Goal: Task Accomplishment & Management: Manage account settings

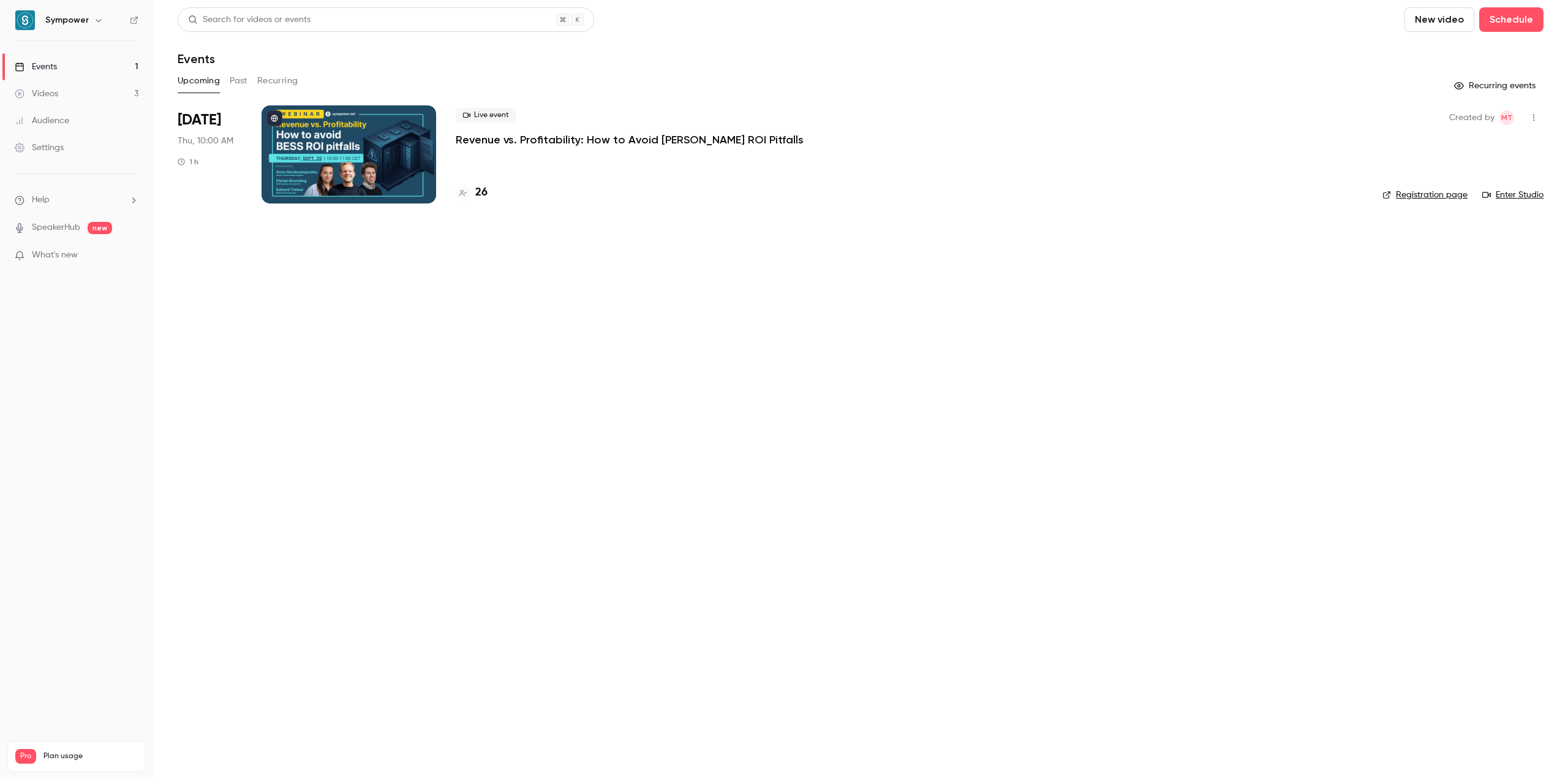
click at [75, 160] on link "Settings" at bounding box center [77, 147] width 153 height 27
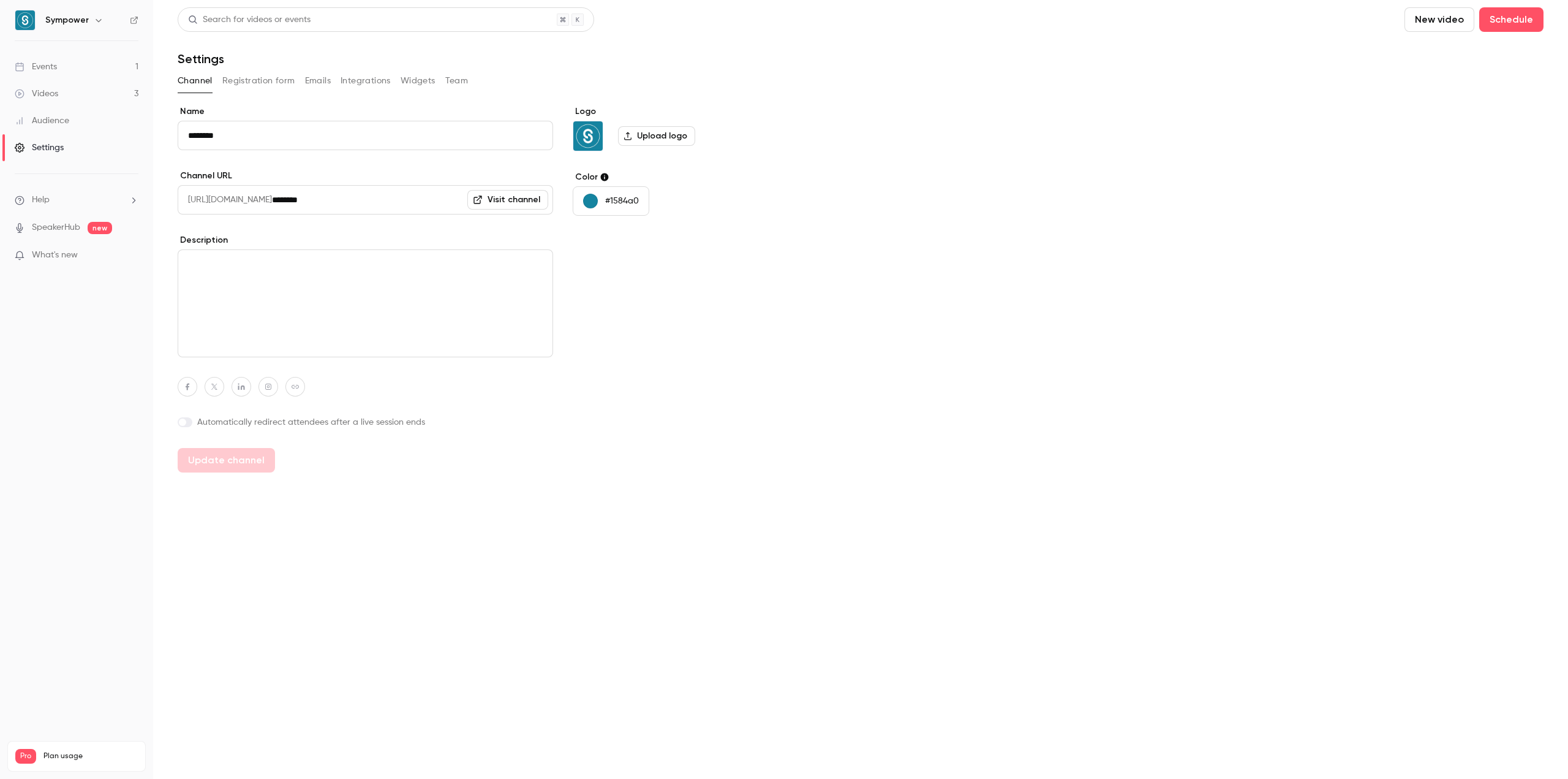
click at [50, 144] on div "Settings" at bounding box center [40, 147] width 49 height 12
click at [62, 24] on h6 "Sympower" at bounding box center [67, 20] width 43 height 12
click at [96, 23] on icon "button" at bounding box center [98, 20] width 9 height 9
click at [76, 111] on div "Billing" at bounding box center [104, 113] width 119 height 12
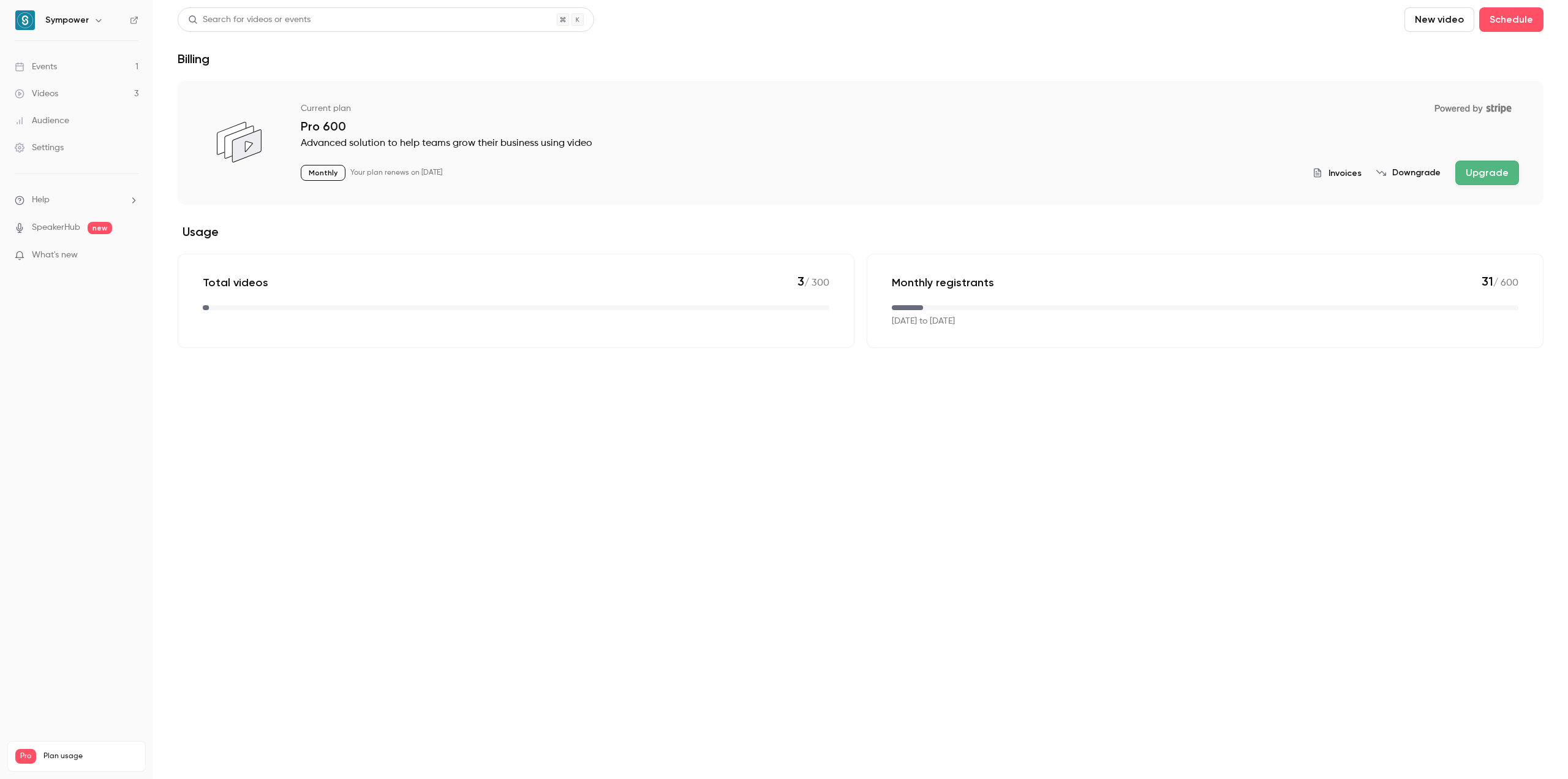
click at [1349, 173] on span "Invoices" at bounding box center [1344, 173] width 33 height 13
